Goal: Task Accomplishment & Management: Manage account settings

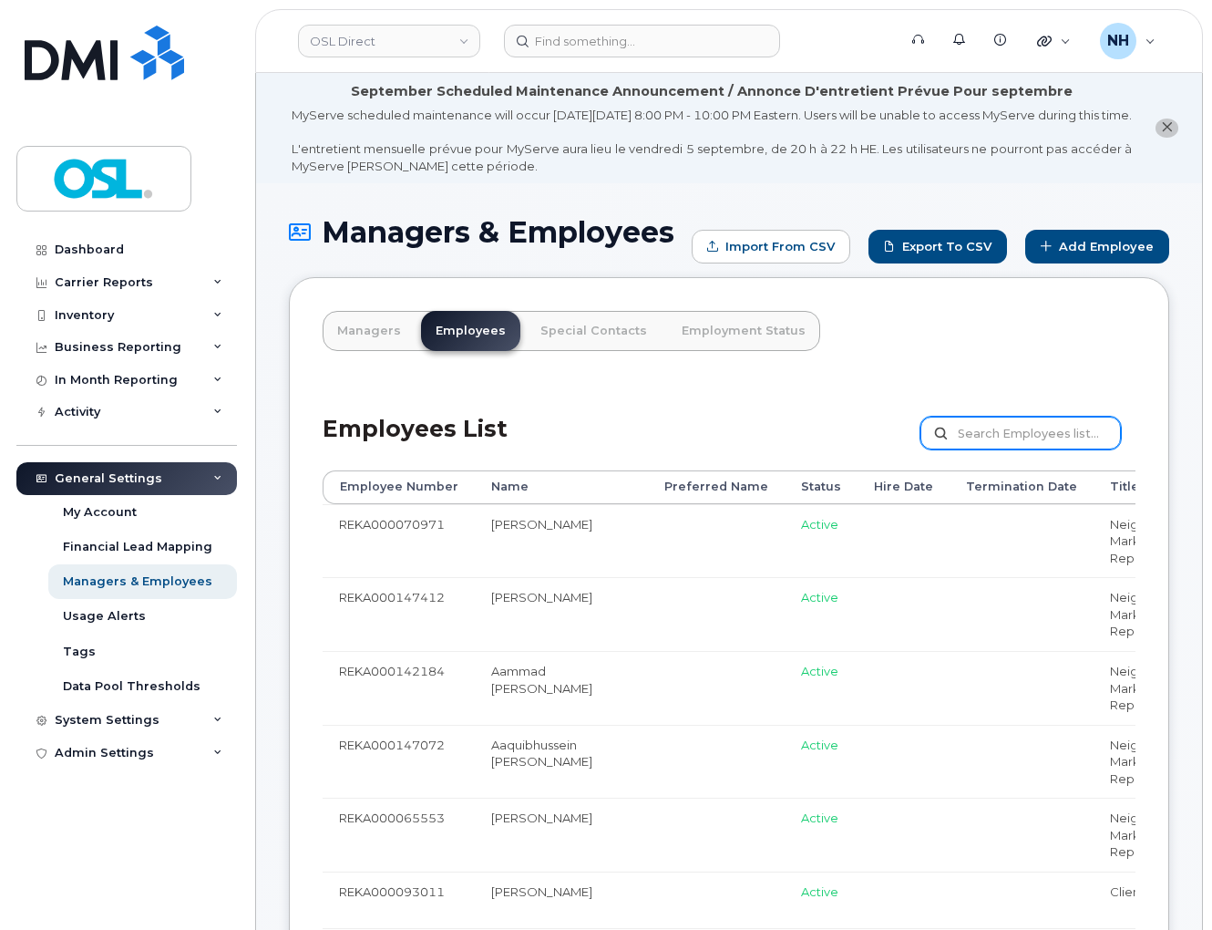
click at [1015, 449] on input "text" at bounding box center [1020, 432] width 200 height 33
paste input "REKA000149580"
type input "REKA000149580"
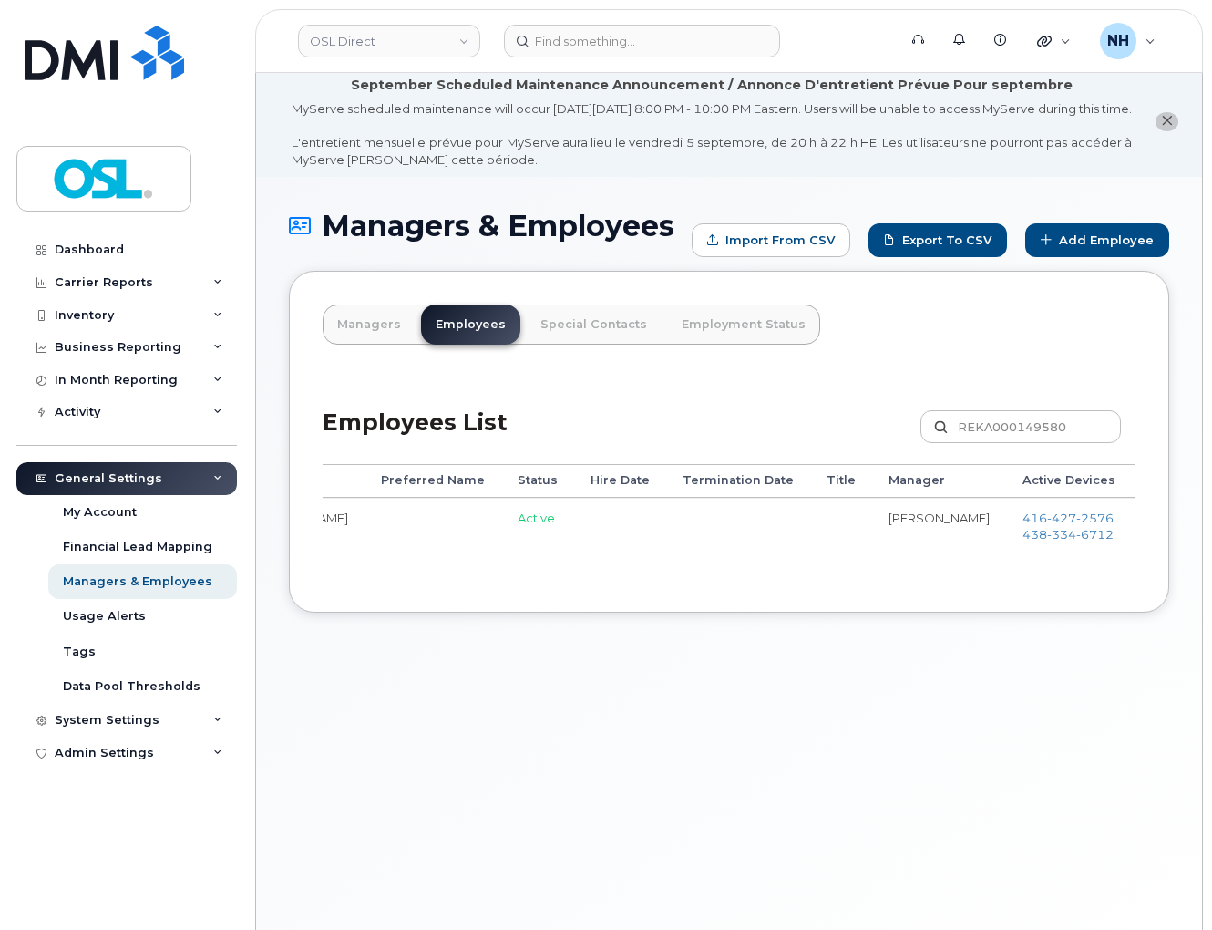
scroll to position [0, 202]
drag, startPoint x: 688, startPoint y: 594, endPoint x: 803, endPoint y: 581, distance: 115.5
click at [803, 578] on div "Employee Number Name Preferred Name Status Hire Date Termination Date Title Man…" at bounding box center [729, 521] width 813 height 114
click at [851, 861] on div "Managers & Employees Import from CSV Export to CSV Add Employee Managers Employ…" at bounding box center [729, 580] width 946 height 807
click at [702, 578] on div "Employee Number Name Preferred Name Status Hire Date Termination Date Title Man…" at bounding box center [729, 521] width 813 height 114
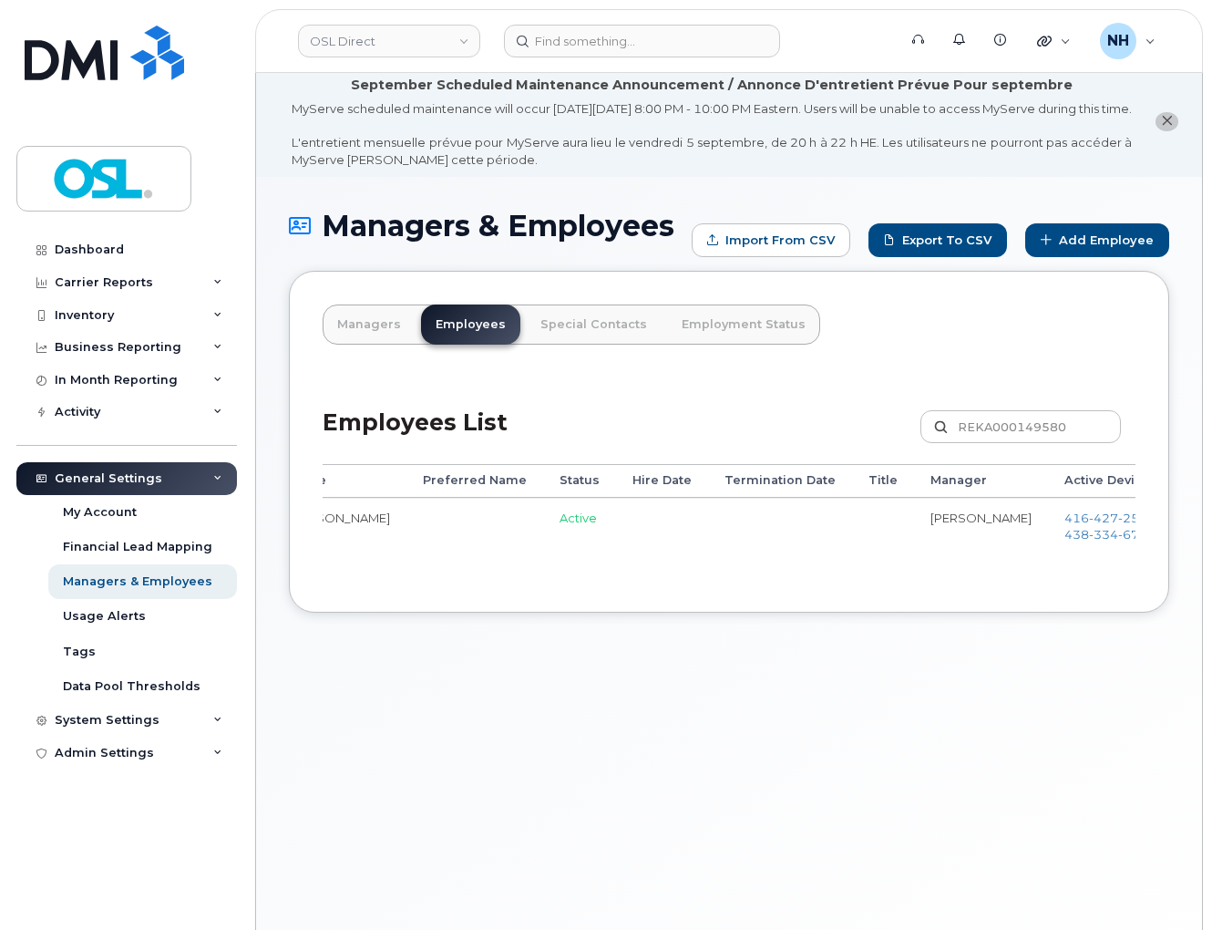
click at [708, 551] on td at bounding box center [780, 530] width 144 height 65
click at [698, 450] on div "Employees List REKA000149580 Customize Filter Refresh Export" at bounding box center [729, 420] width 813 height 87
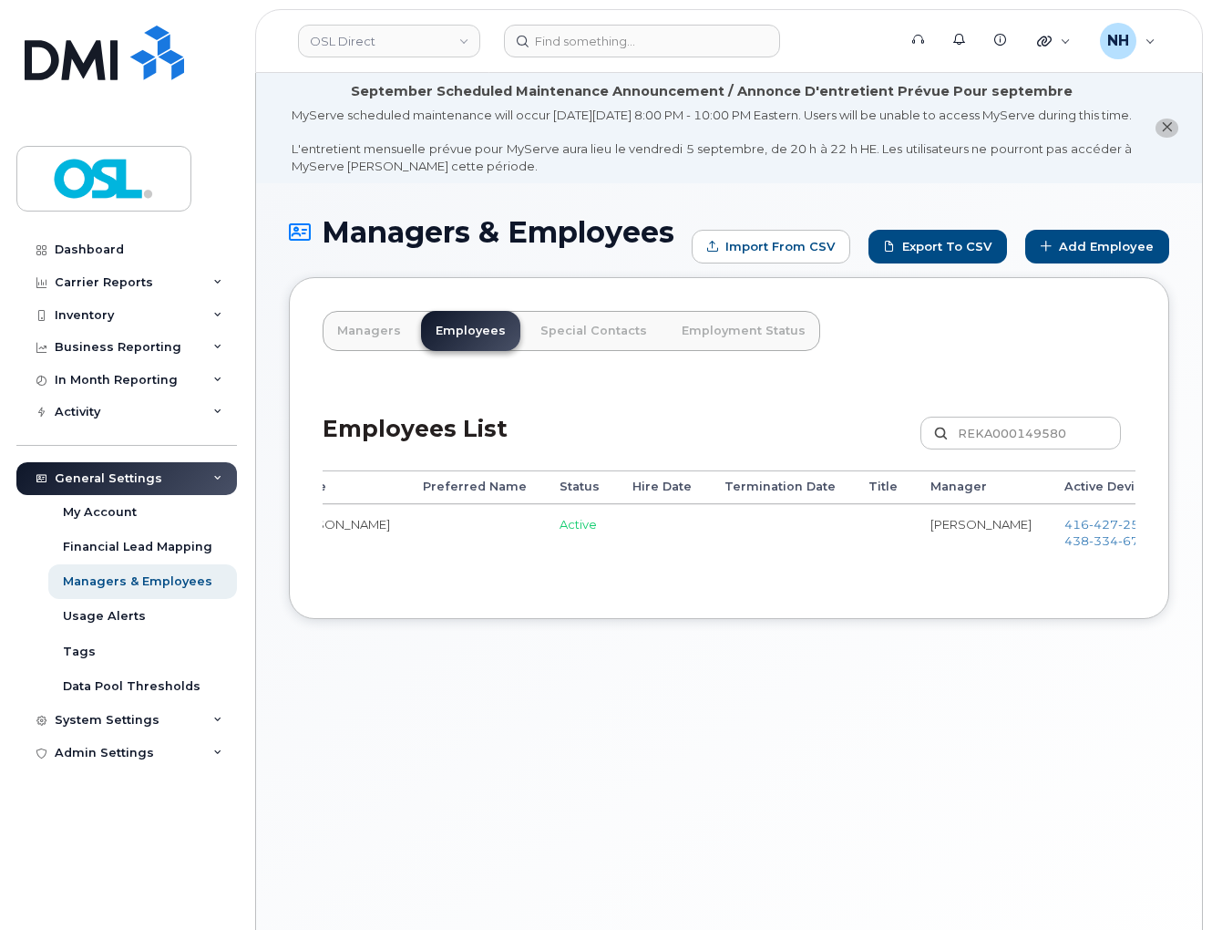
drag, startPoint x: 923, startPoint y: 601, endPoint x: 1039, endPoint y: 586, distance: 116.8
click at [1031, 584] on div "Employee Number Name Preferred Name Status Hire Date Termination Date Title Man…" at bounding box center [729, 527] width 813 height 114
click at [1190, 544] on link "Edit" at bounding box center [1224, 533] width 69 height 34
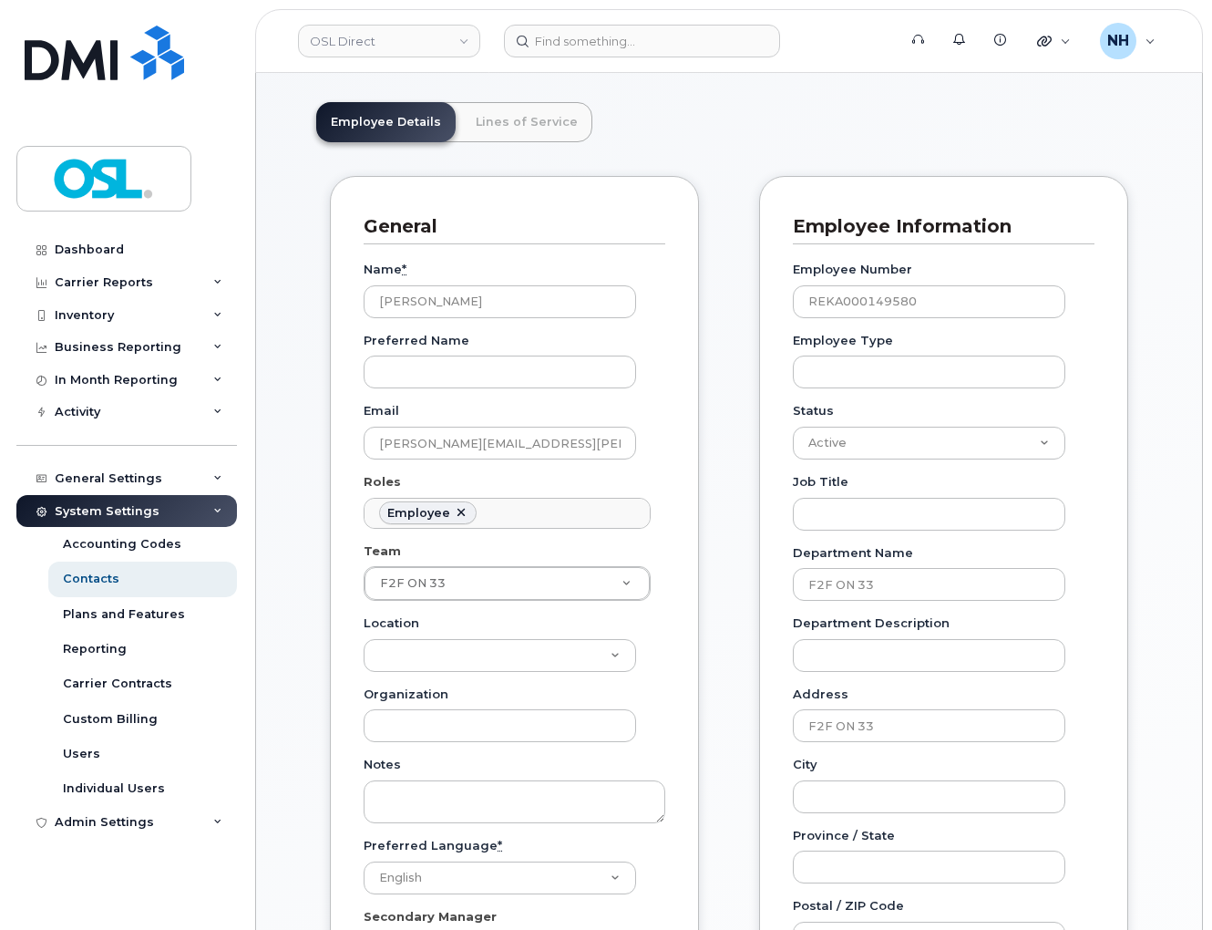
scroll to position [1023, 0]
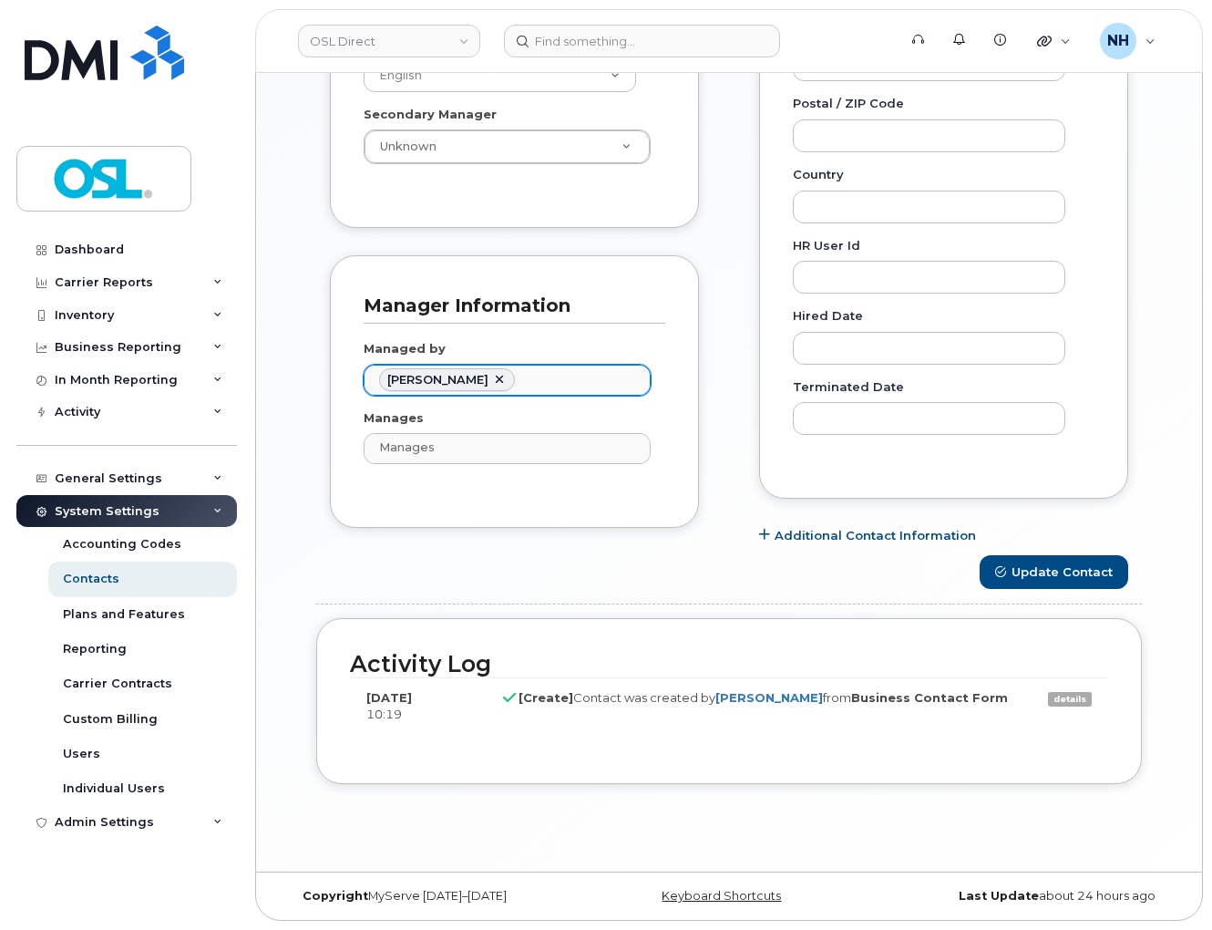
click at [470, 368] on li "[PERSON_NAME]" at bounding box center [447, 380] width 136 height 24
click at [492, 373] on link at bounding box center [499, 380] width 15 height 15
paste input "[PERSON_NAME]"
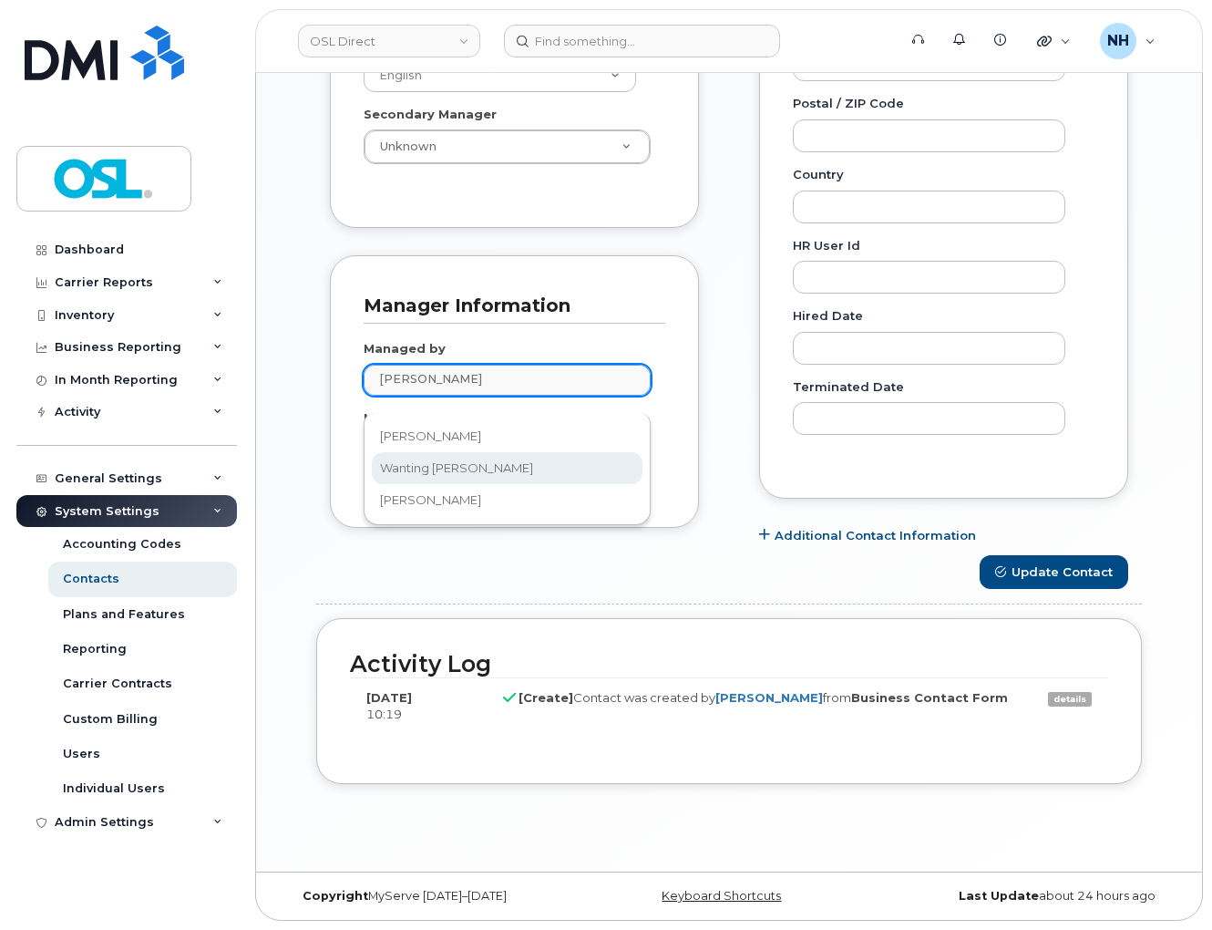
type input "Zhang"
drag, startPoint x: 445, startPoint y: 434, endPoint x: 437, endPoint y: 468, distance: 34.5
type input "1911025"
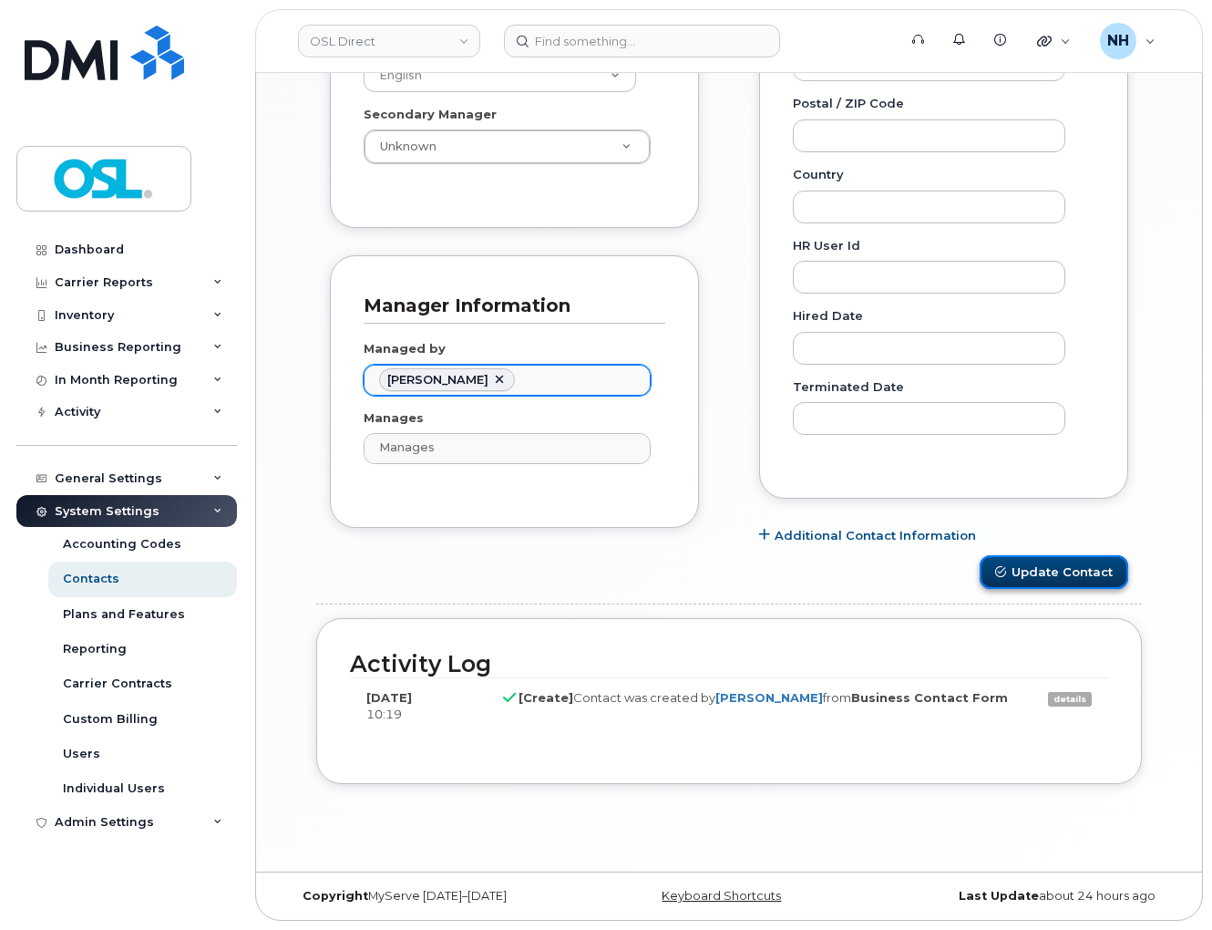
click at [1062, 569] on button "Update Contact" at bounding box center [1054, 572] width 149 height 34
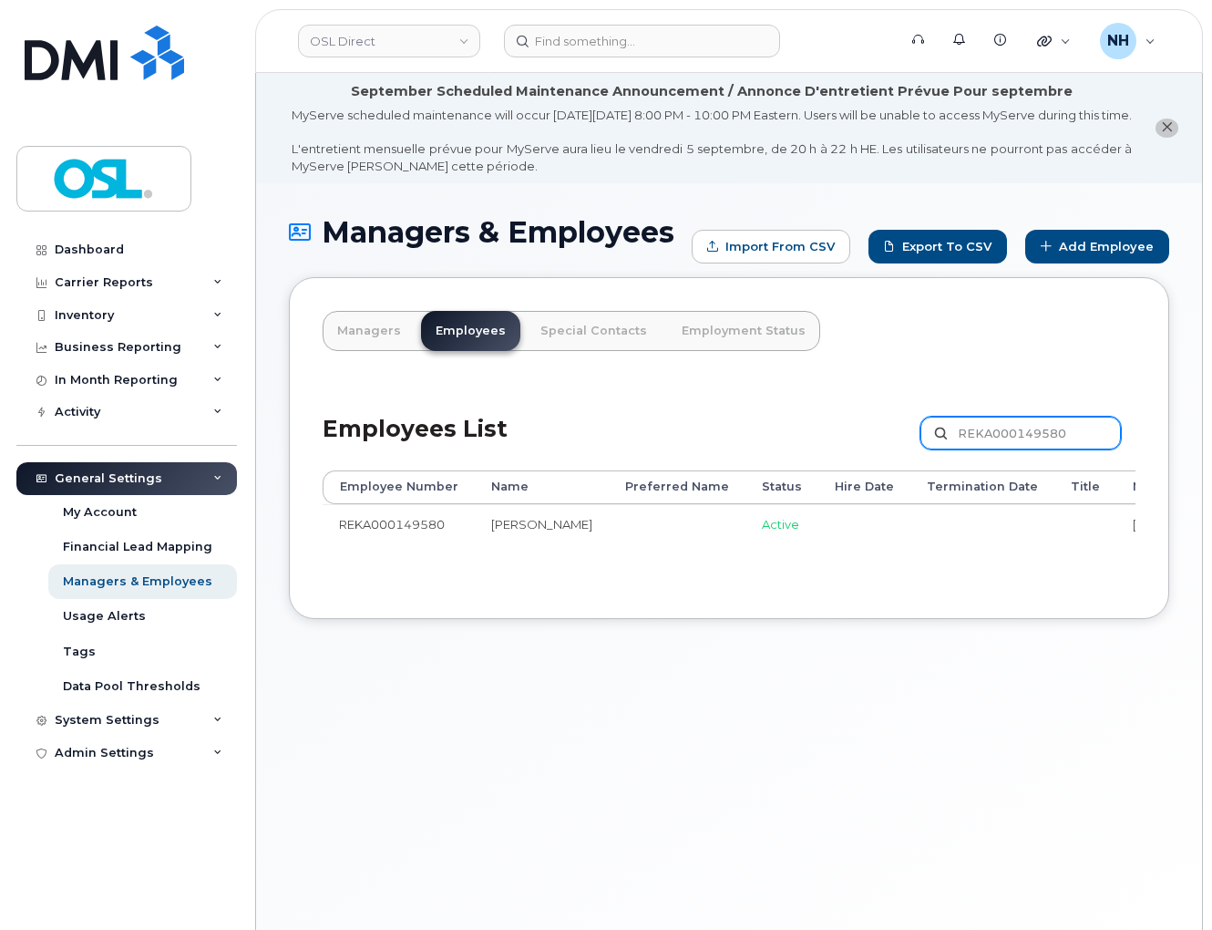
click at [1007, 444] on input "REKA000149580" at bounding box center [1020, 432] width 200 height 33
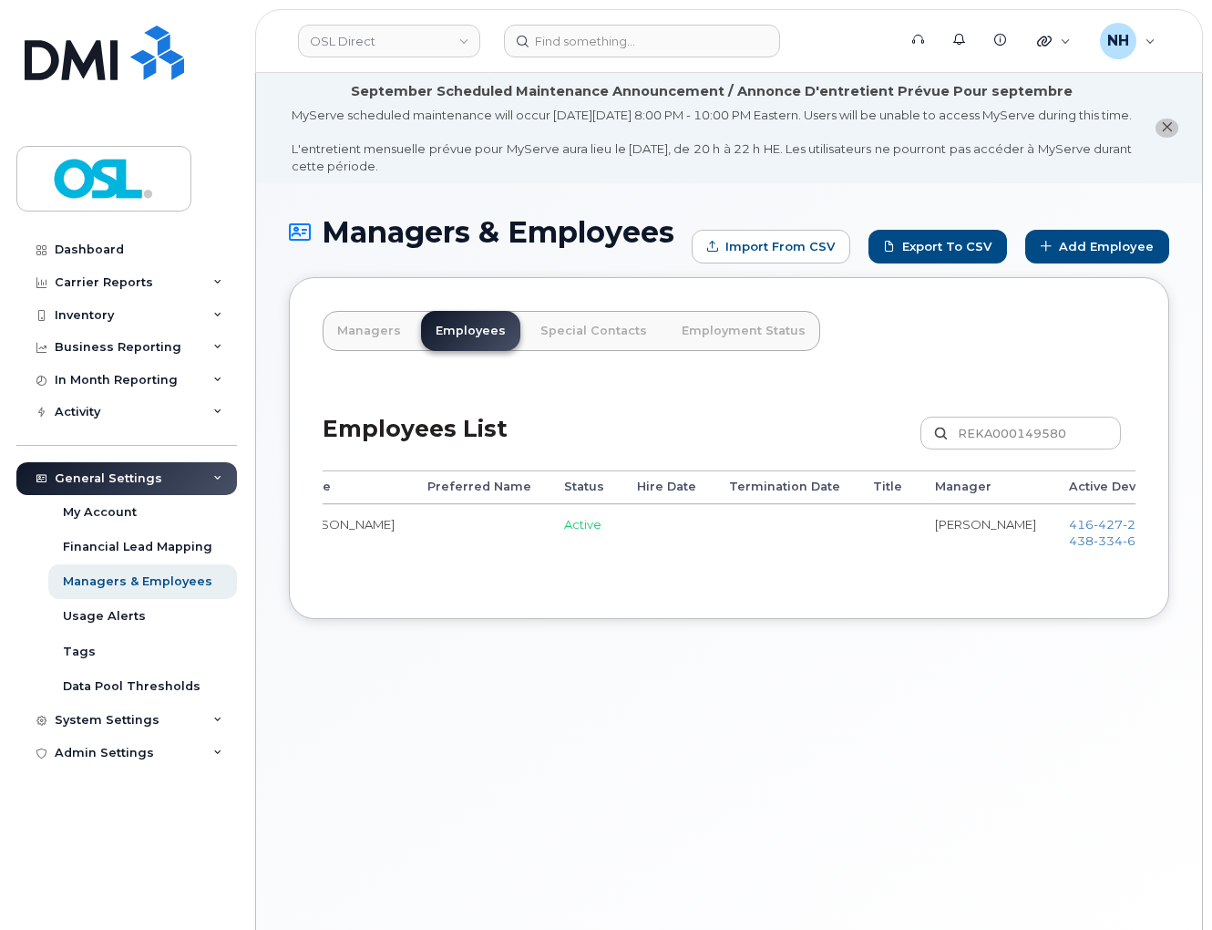
scroll to position [0, 324]
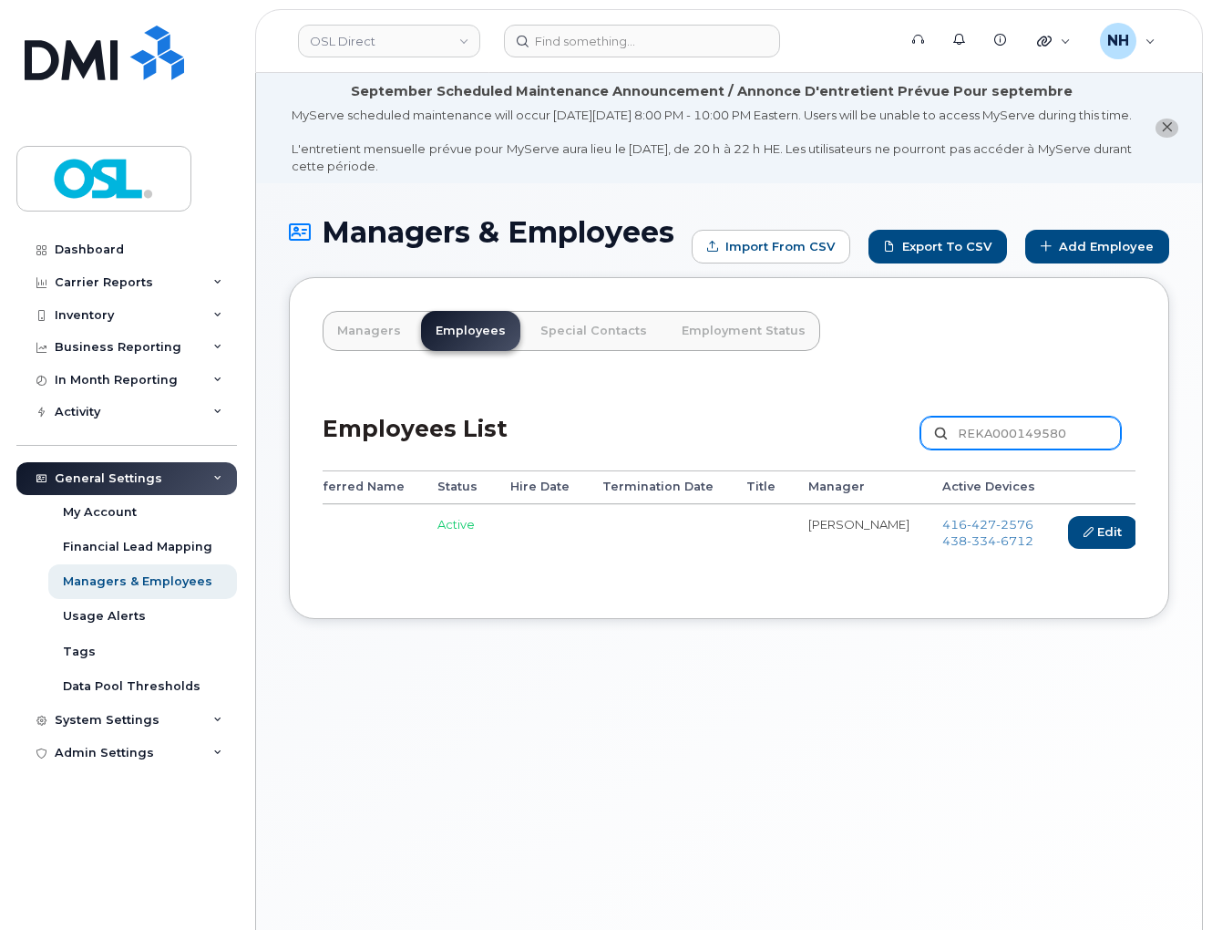
click at [1048, 443] on input "REKA000149580" at bounding box center [1020, 432] width 200 height 33
paste input "067919"
type input "REKA000067919"
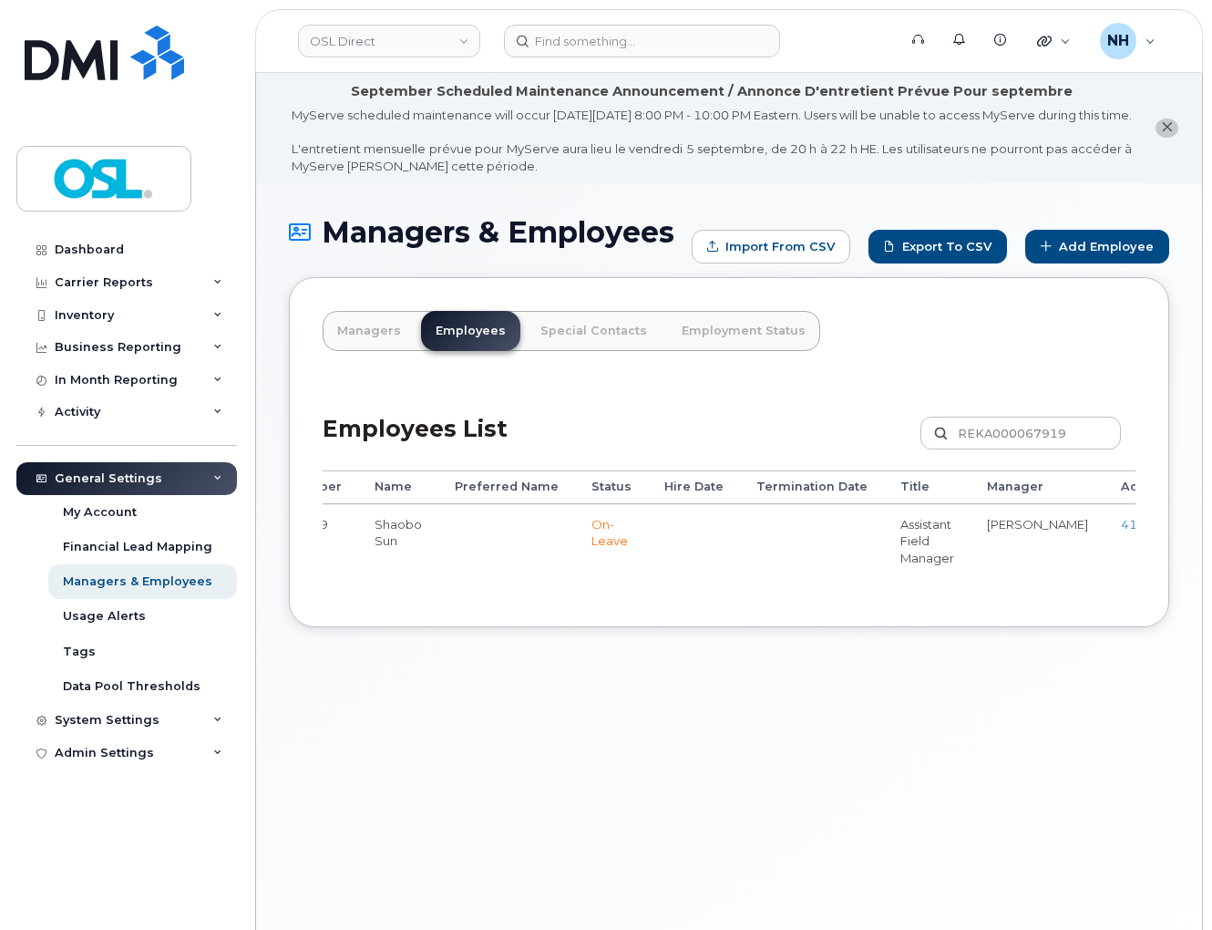
scroll to position [0, 338]
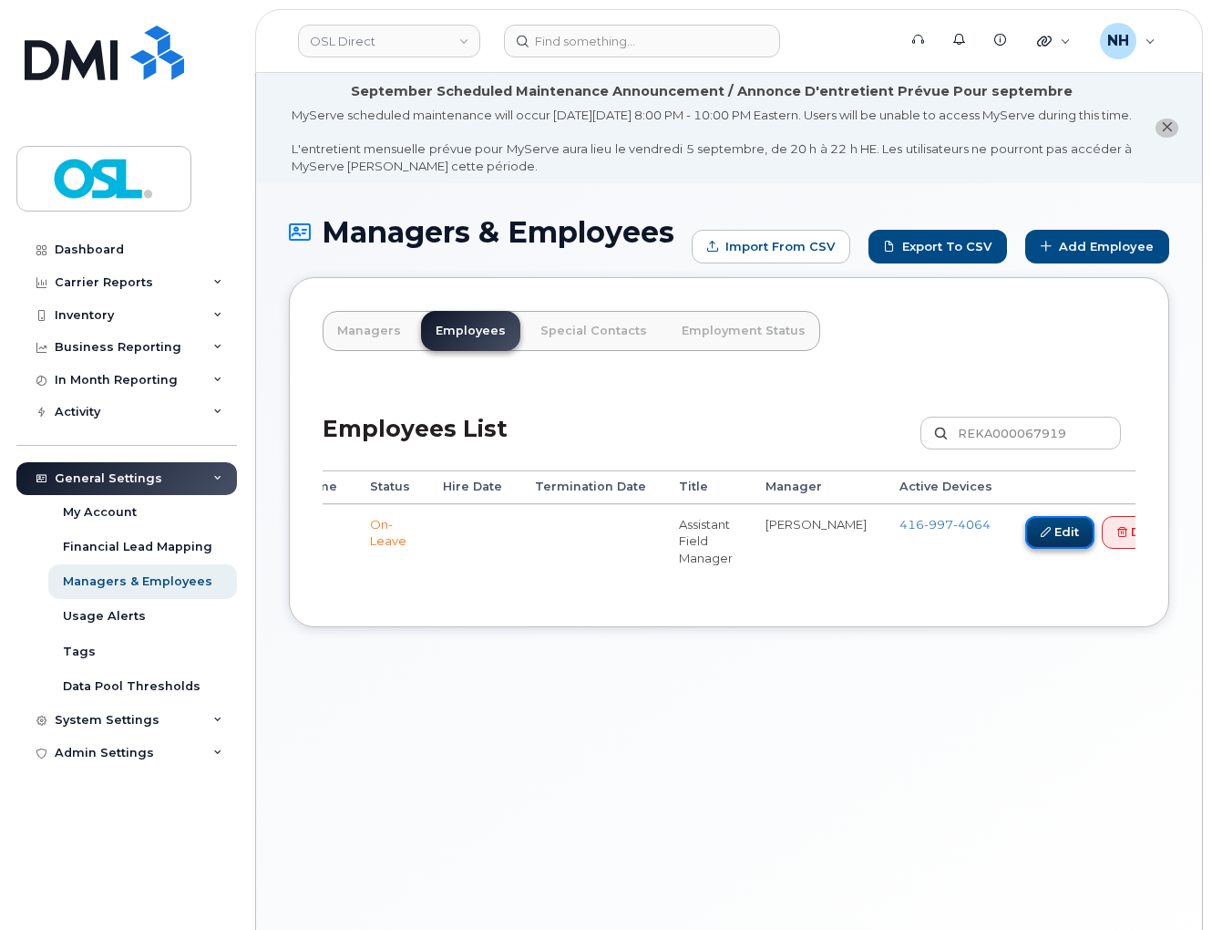
click at [1041, 537] on icon at bounding box center [1046, 532] width 10 height 10
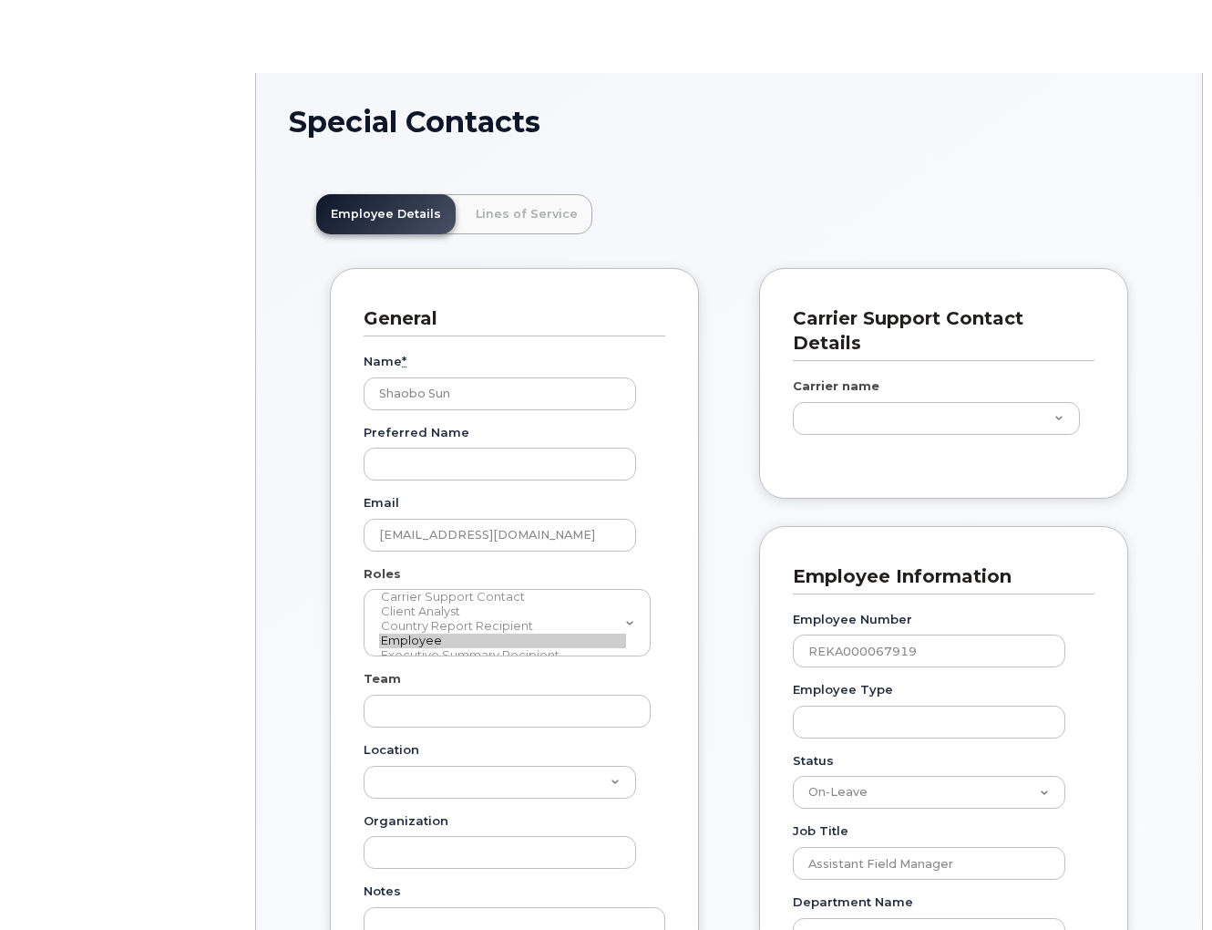
scroll to position [56, 0]
type input "3358015"
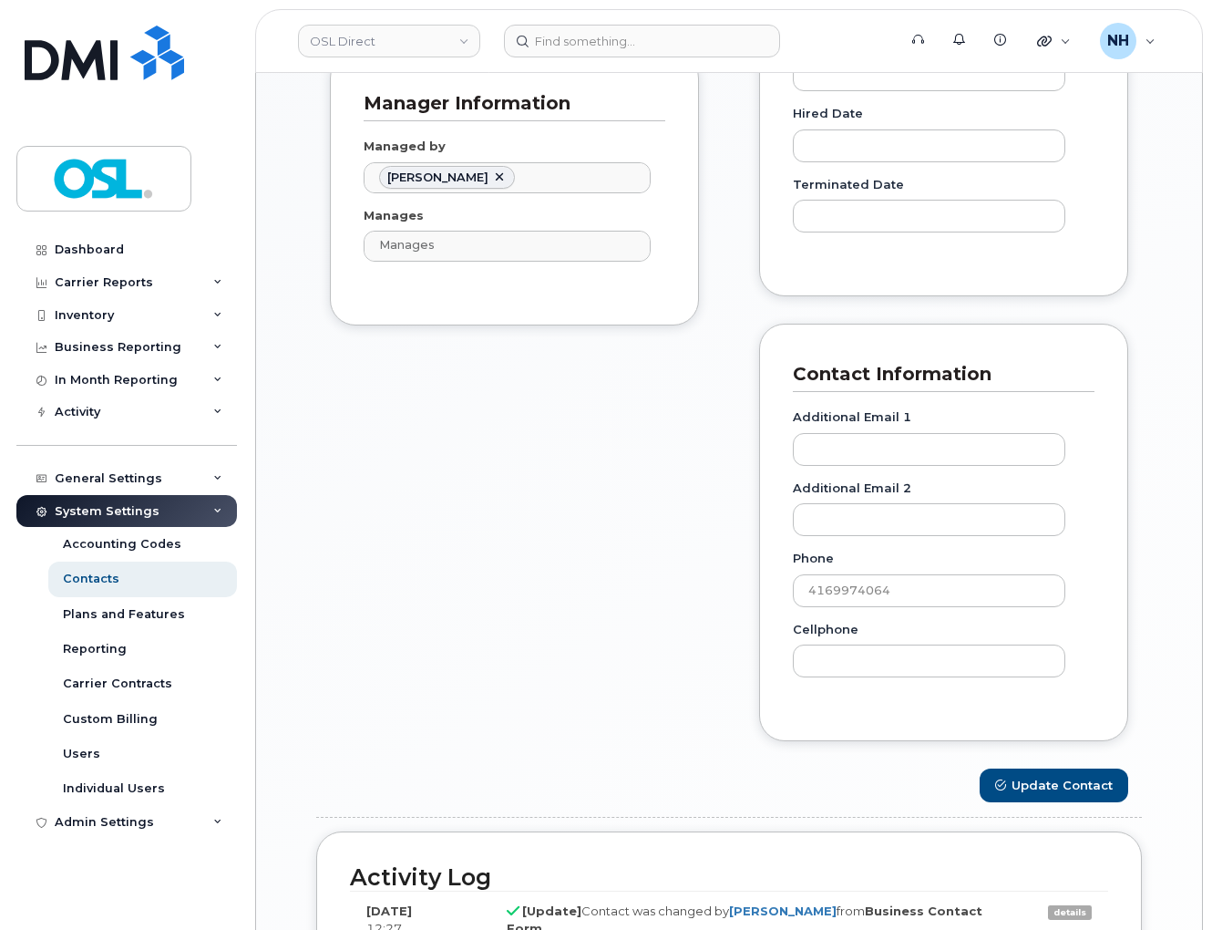
scroll to position [1187, 0]
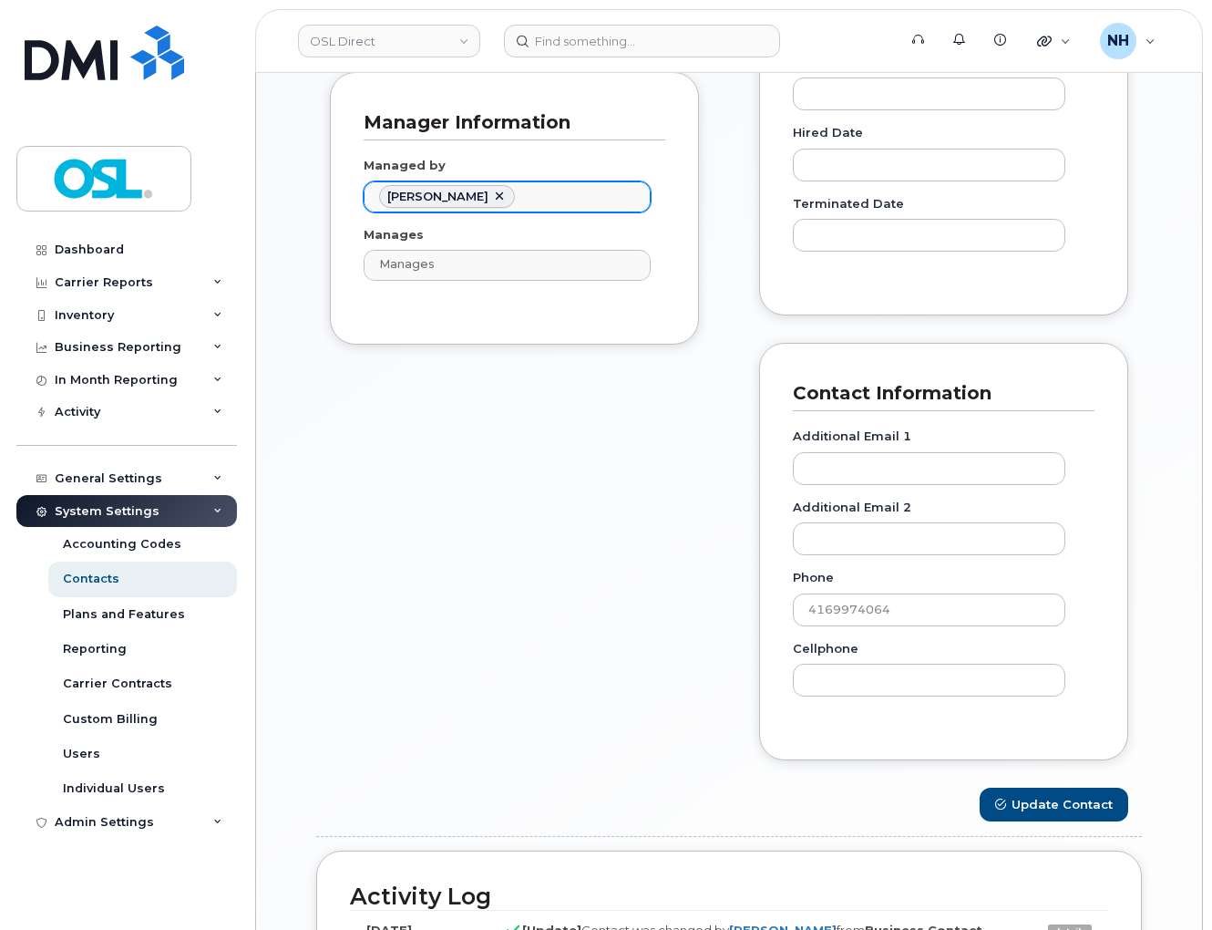
click at [492, 204] on link at bounding box center [499, 197] width 15 height 15
paste input "[PERSON_NAME]"
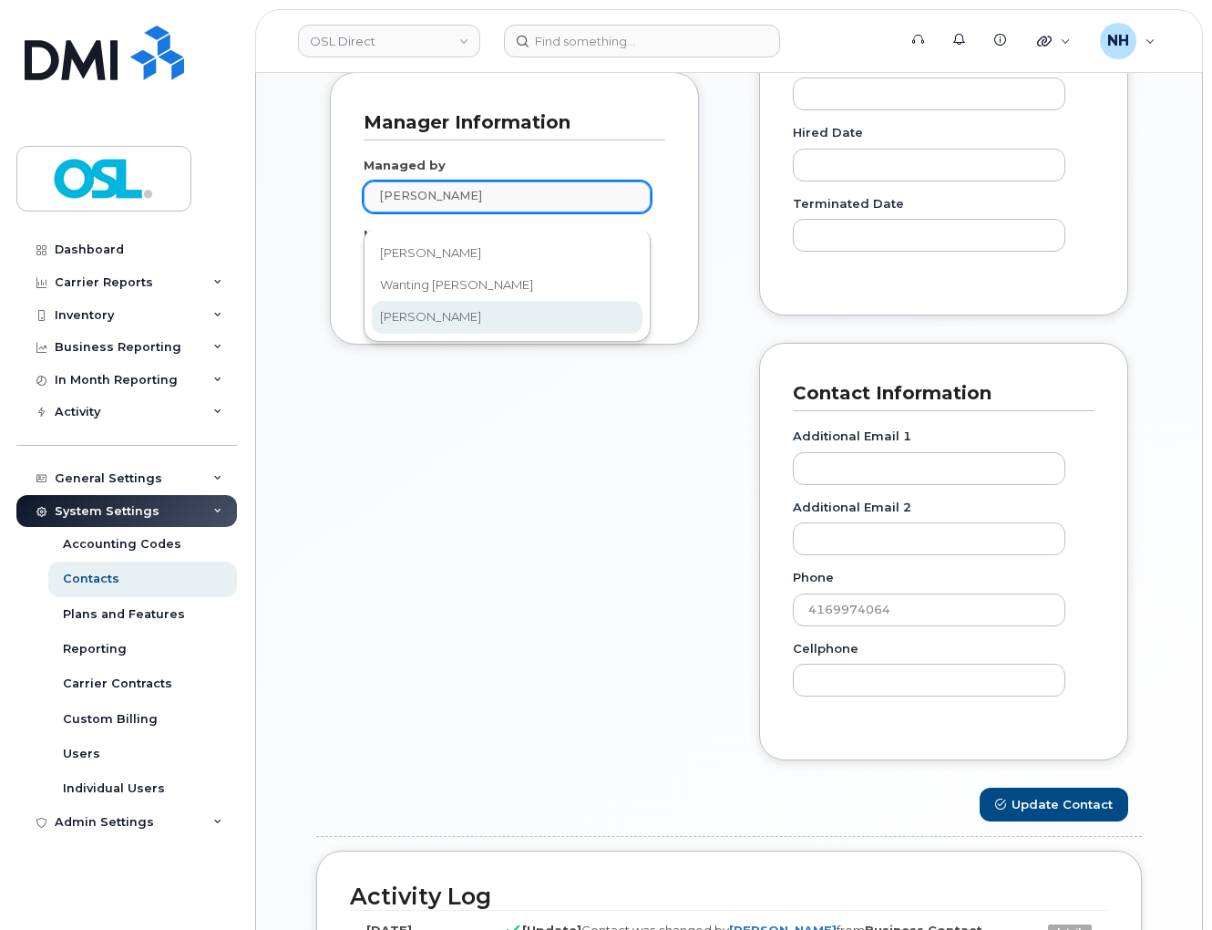
type input "[PERSON_NAME]"
type input "1911025"
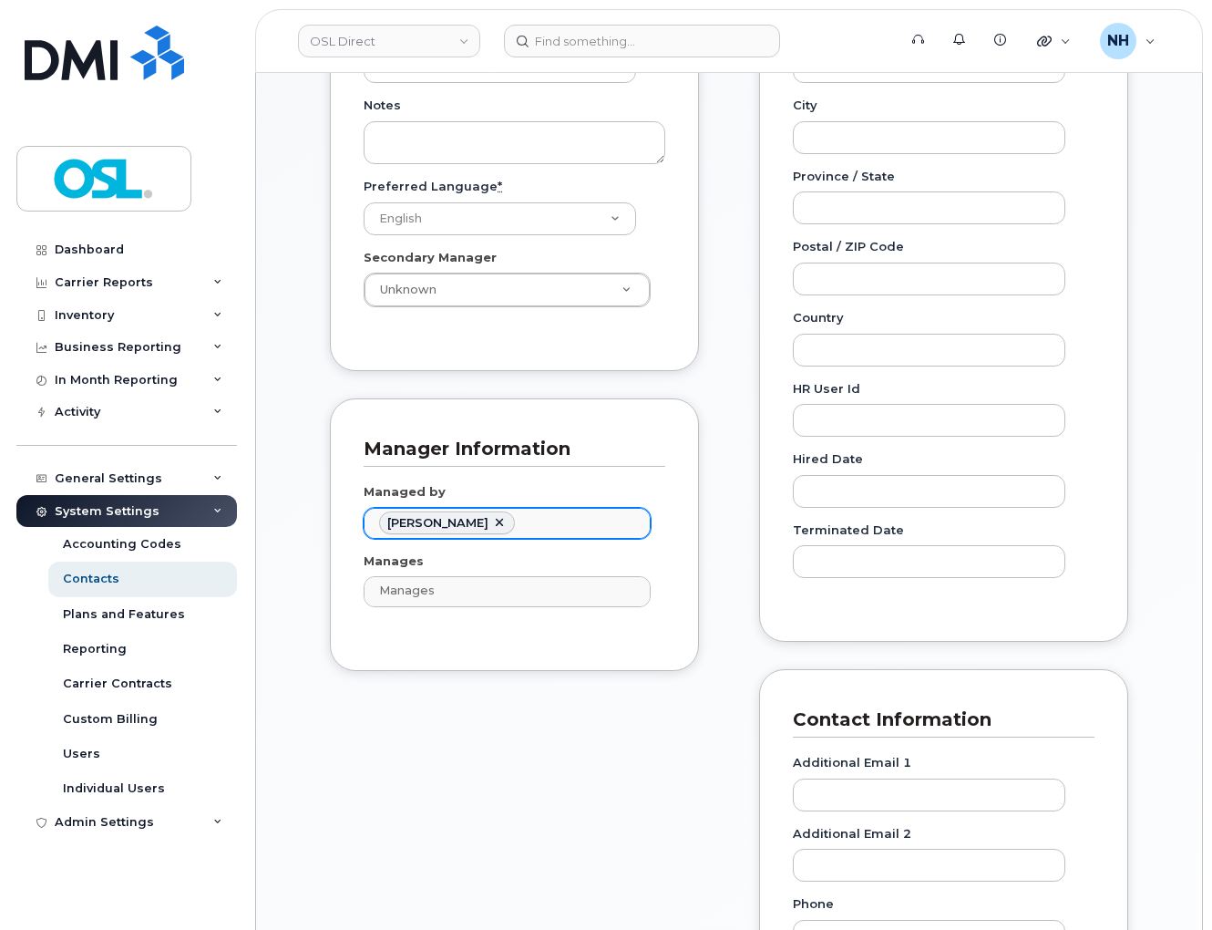
scroll to position [0, 0]
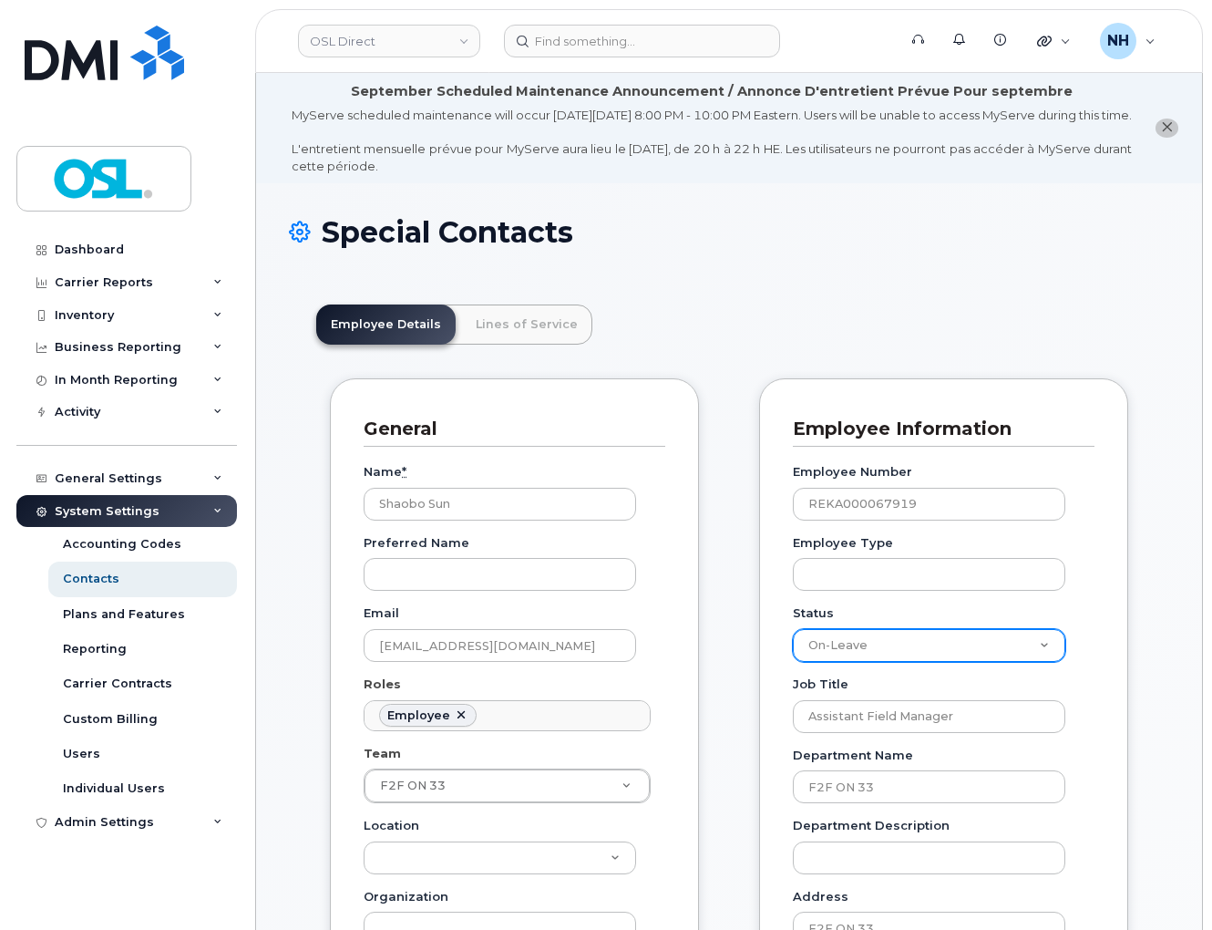
drag, startPoint x: 891, startPoint y: 658, endPoint x: 872, endPoint y: 673, distance: 24.1
click at [891, 658] on select "Active On-Leave Long Term Short Term Maternity Leave Temp Layoff Inactive" at bounding box center [929, 645] width 272 height 33
select select "active"
click at [793, 645] on select "Active On-Leave Long Term Short Term Maternity Leave Temp Layoff Inactive" at bounding box center [929, 645] width 272 height 33
click at [693, 739] on div "General Name * Shaobo Sun Preferred Name Email shaobo.sun@osldirect.com Roles E…" at bounding box center [514, 805] width 369 height 854
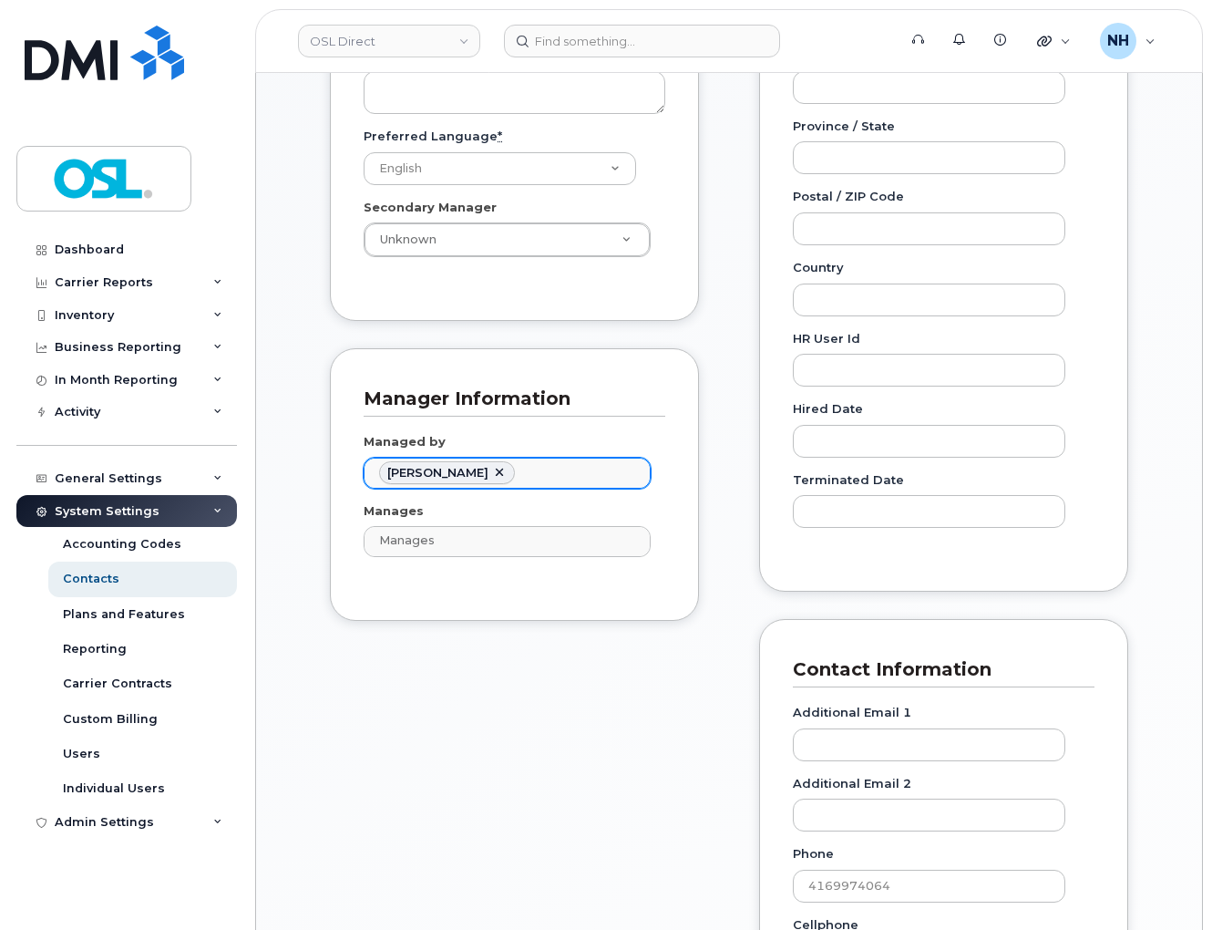
scroll to position [1795, 0]
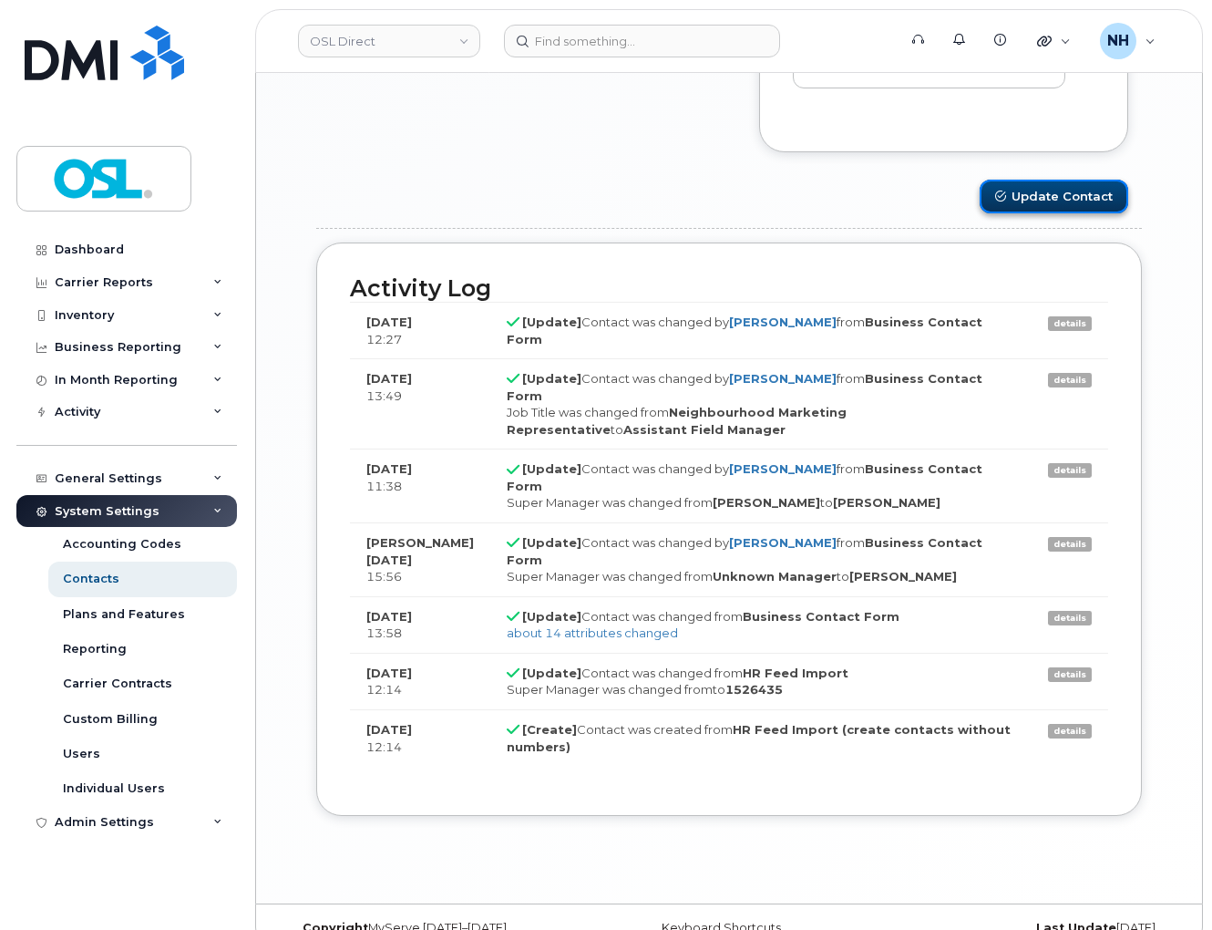
click at [1084, 206] on button "Update Contact" at bounding box center [1054, 197] width 149 height 34
